Goal: Transaction & Acquisition: Purchase product/service

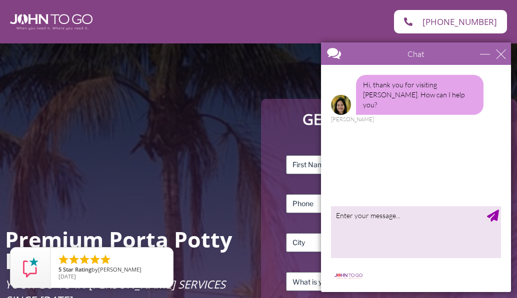
scroll to position [43, 0]
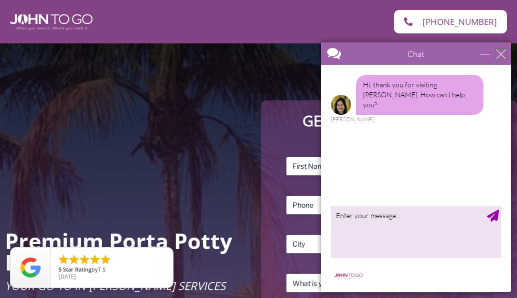
click at [498, 55] on div "close" at bounding box center [501, 54] width 10 height 10
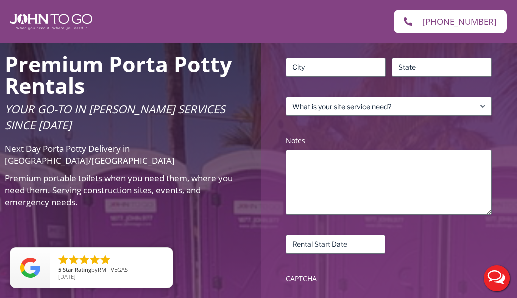
scroll to position [205, 0]
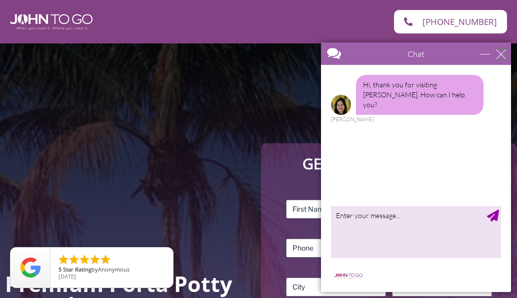
click at [499, 53] on div "close" at bounding box center [501, 54] width 10 height 10
